Goal: Task Accomplishment & Management: Complete application form

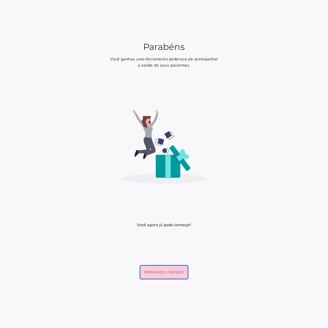
click at [0, 0] on slot "Próximos passos" at bounding box center [0, 0] width 0 height 0
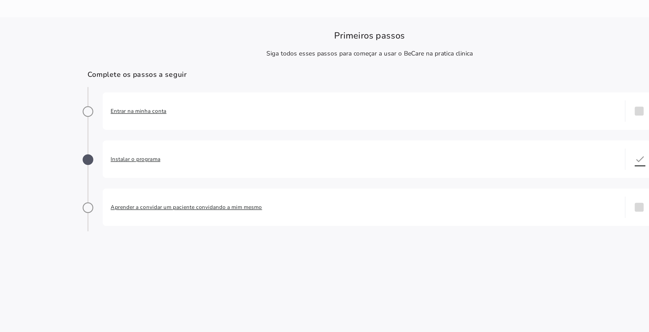
click at [217, 74] on div "Entrar na minha conta done" at bounding box center [361, 71] width 317 height 22
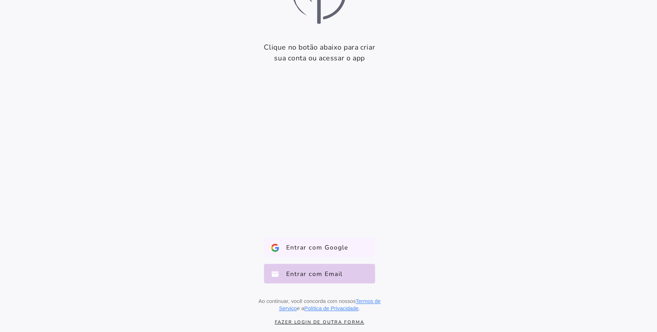
click at [327, 278] on button "Entrar com Google Google" at bounding box center [329, 282] width 64 height 11
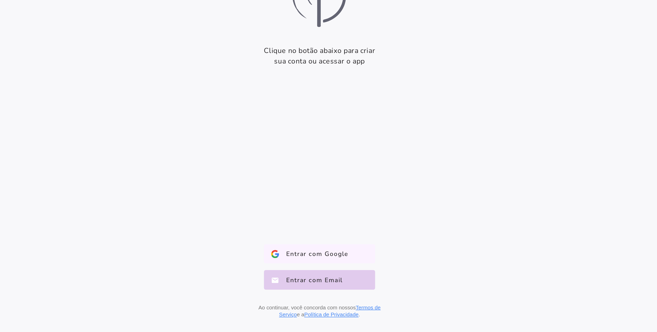
click at [338, 288] on span "Entrar com Google" at bounding box center [325, 286] width 40 height 5
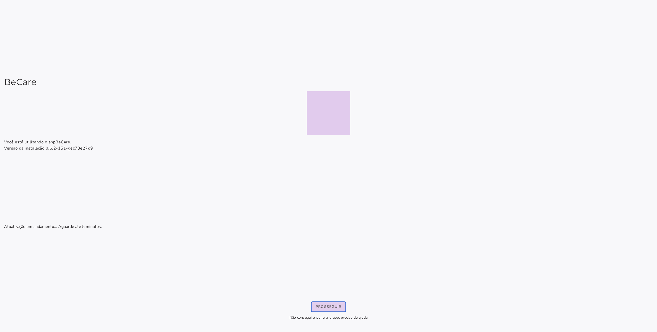
click at [0, 0] on slot "Prosseguir" at bounding box center [0, 0] width 0 height 0
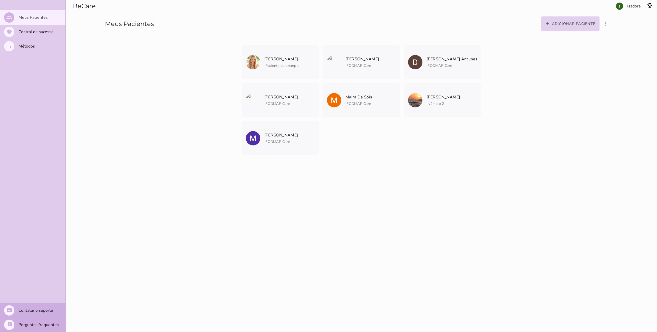
click at [0, 0] on slot "Adicionar paciente" at bounding box center [0, 0] width 0 height 0
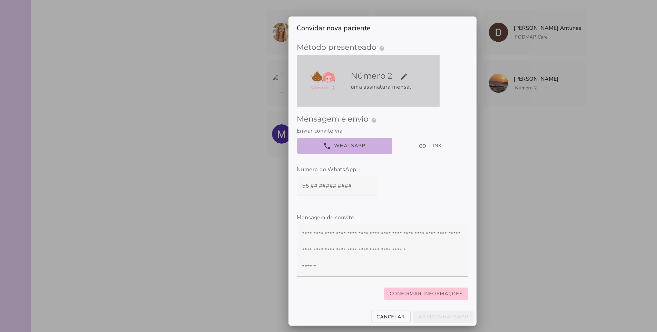
click at [349, 93] on h5 "Número 2 edit" at bounding box center [337, 95] width 64 height 8
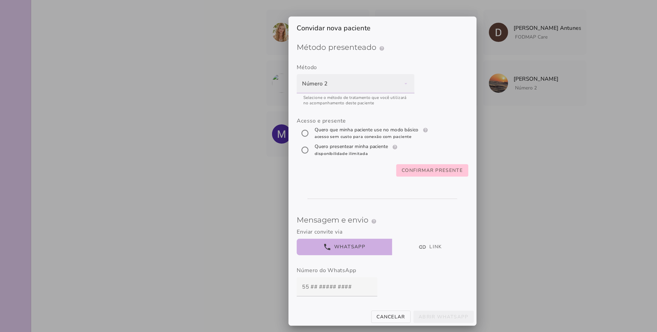
click at [347, 98] on div "Número 2" at bounding box center [308, 100] width 88 height 14
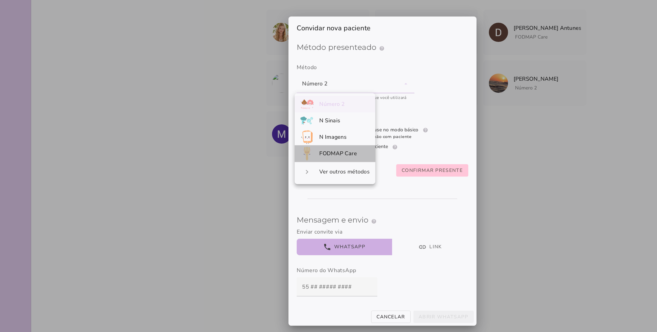
click at [306, 150] on span "FODMAP Care" at bounding box center [295, 153] width 28 height 6
type mwc-select "qGWdic9wsspFTTUrrVGn"
radio input "*****"
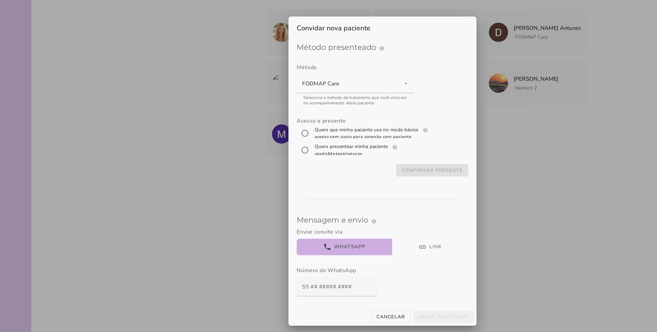
click at [303, 135] on label "Quero que minha paciente use no modo básico help Modo básico Registros e diário…" at bounding box center [321, 137] width 88 height 10
radio input "****"
type mwc-radio "trial-extension"
click at [0, 0] on slot "Confirmar presente" at bounding box center [0, 0] width 0 height 0
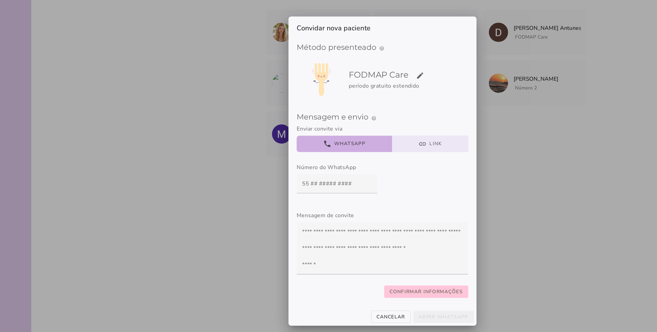
click at [354, 144] on button "link Link" at bounding box center [364, 145] width 57 height 12
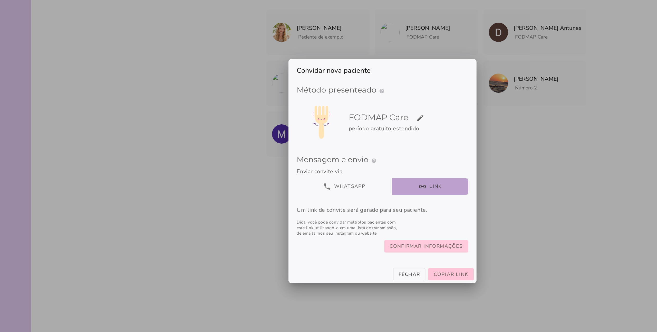
click at [379, 225] on button "Confirmar informações" at bounding box center [361, 221] width 63 height 9
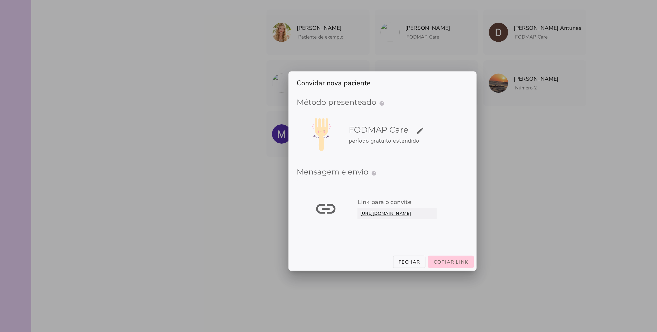
click at [381, 236] on span "Copiar link" at bounding box center [380, 233] width 26 height 5
